Goal: Task Accomplishment & Management: Manage account settings

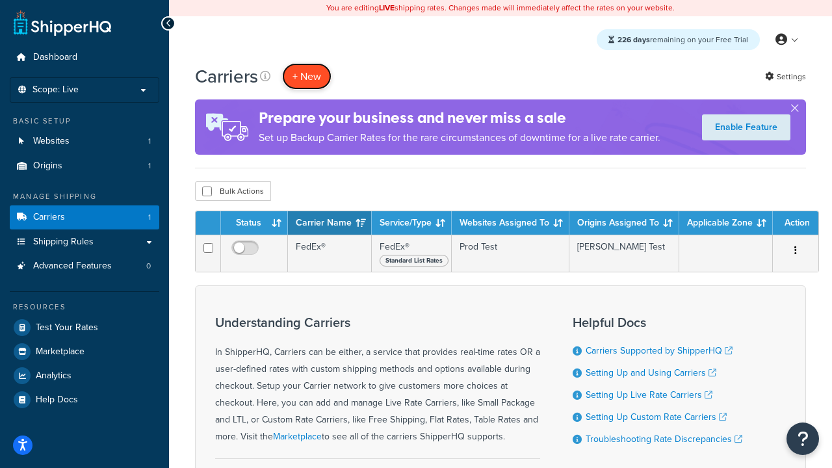
click at [307, 76] on button "+ New" at bounding box center [306, 76] width 49 height 27
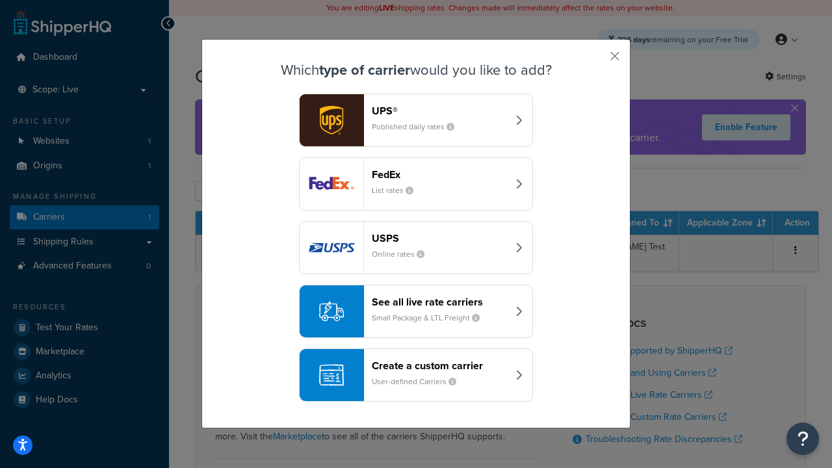
click at [439, 174] on header "FedEx" at bounding box center [440, 174] width 136 height 12
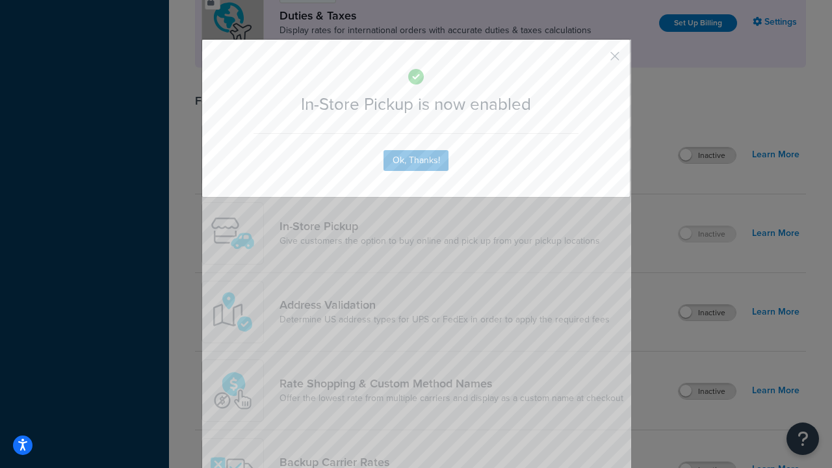
click at [595, 60] on button "button" at bounding box center [595, 60] width 3 height 3
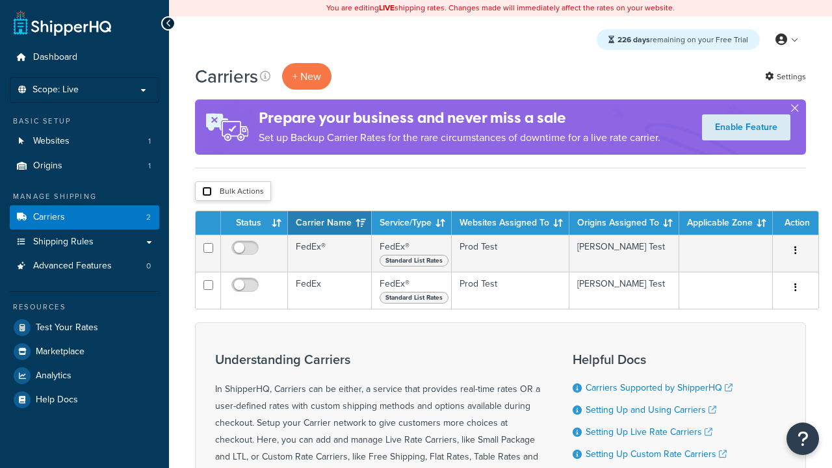
click at [207, 192] on input "checkbox" at bounding box center [207, 191] width 10 height 10
checkbox input "true"
click at [0, 0] on button "Delete" at bounding box center [0, 0] width 0 height 0
